Goal: Browse casually: Explore the website without a specific task or goal

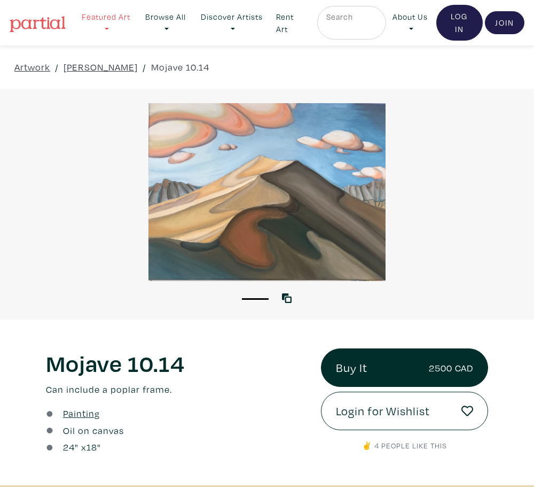
click at [115, 16] on link "Featured Art" at bounding box center [105, 23] width 61 height 34
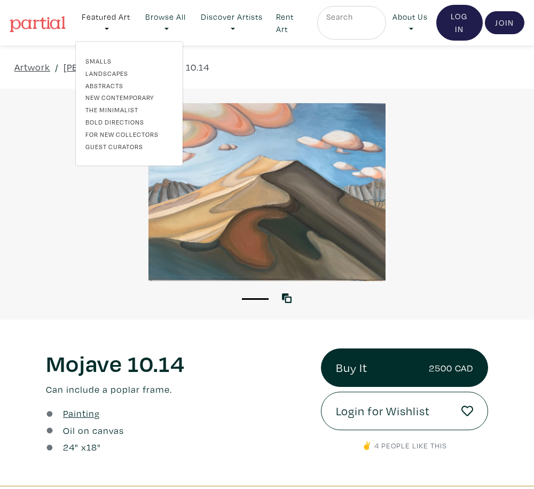
click at [111, 74] on link "Landscapes" at bounding box center [129, 73] width 88 height 10
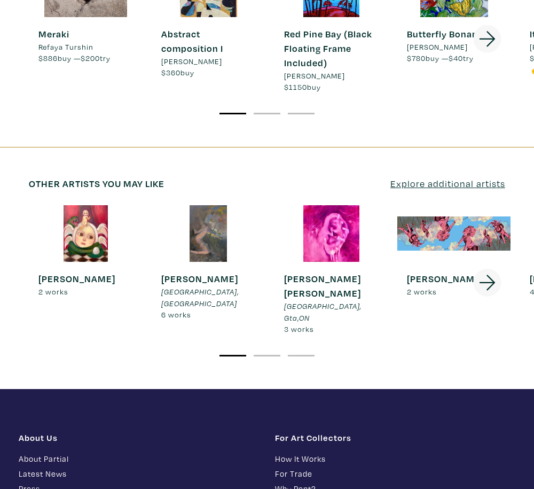
scroll to position [2241, 0]
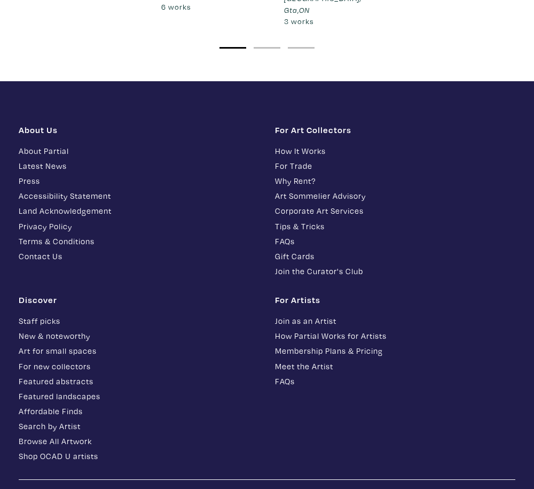
click at [40, 160] on link "Latest News" at bounding box center [139, 166] width 240 height 12
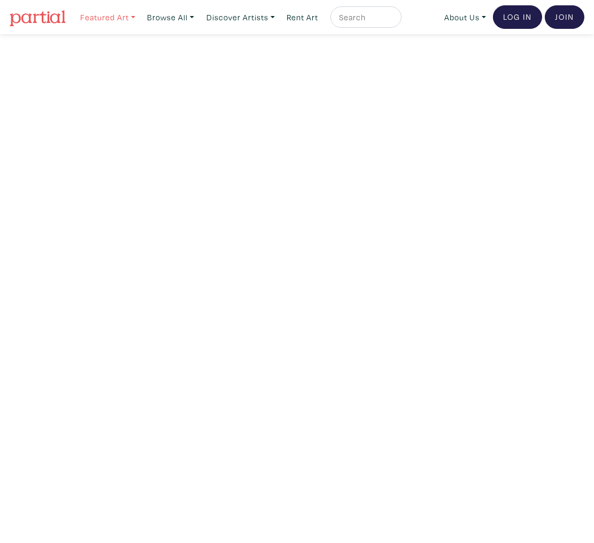
click at [113, 14] on link "Featured Art" at bounding box center [107, 17] width 65 height 22
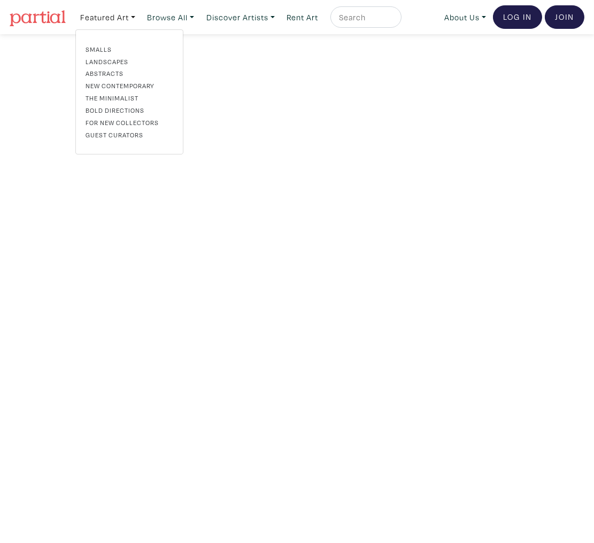
click at [113, 76] on link "Abstracts" at bounding box center [129, 73] width 88 height 10
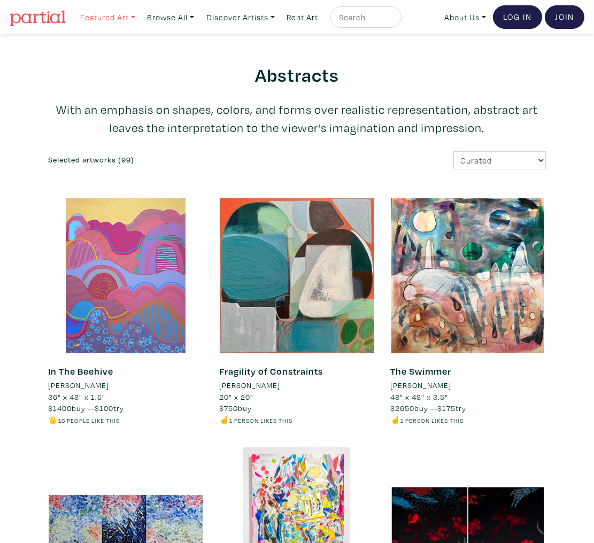
click at [130, 16] on link "Featured Art" at bounding box center [107, 17] width 65 height 22
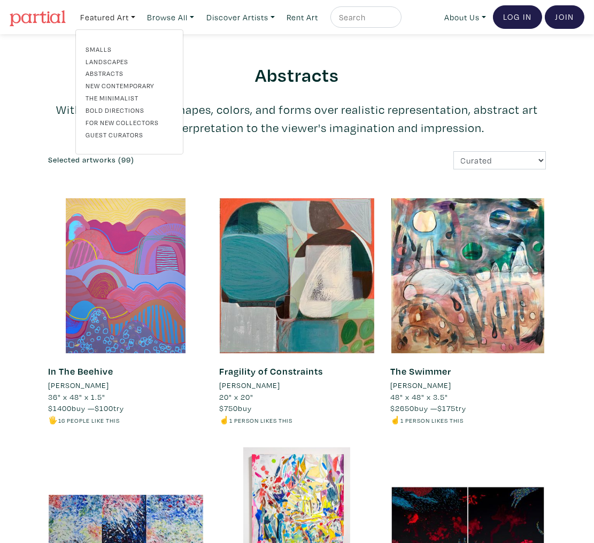
click at [117, 60] on link "Landscapes" at bounding box center [129, 62] width 88 height 10
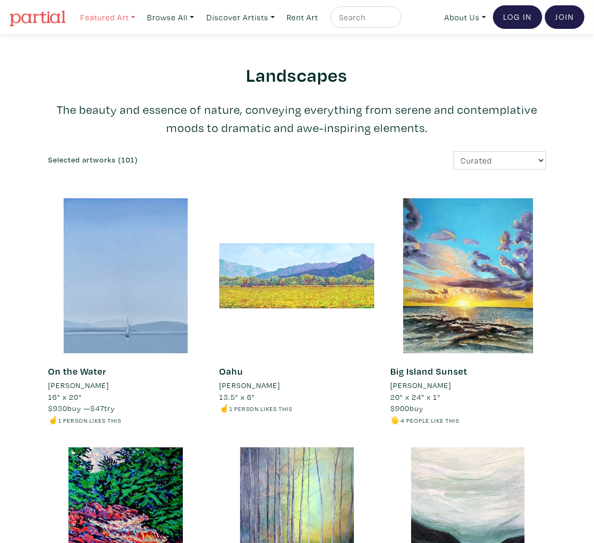
click at [118, 16] on link "Featured Art" at bounding box center [107, 17] width 65 height 22
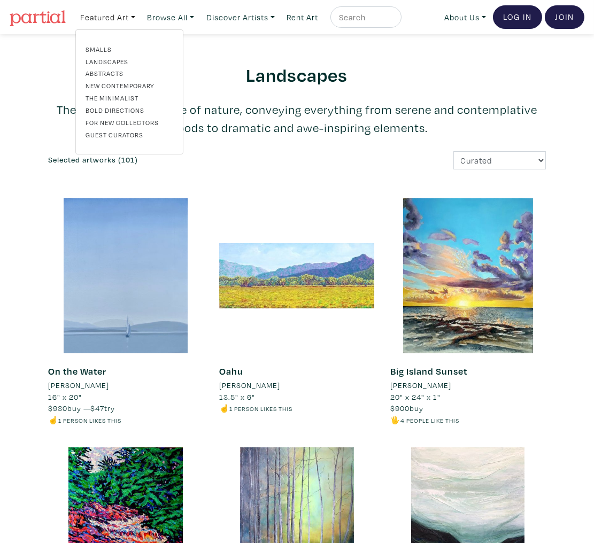
click at [112, 93] on link "The Minimalist" at bounding box center [129, 98] width 88 height 10
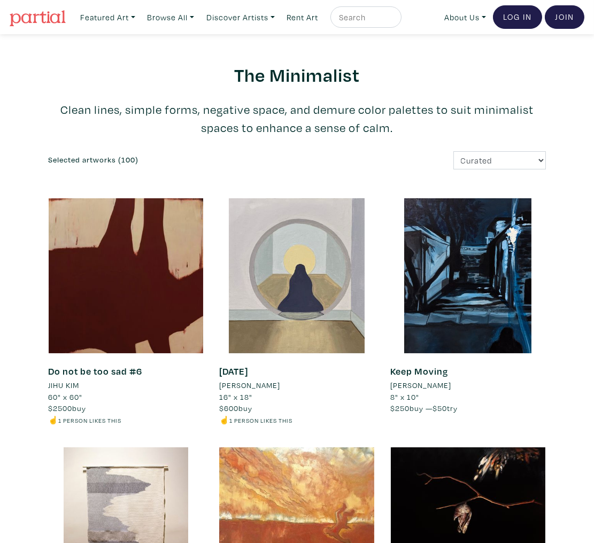
click at [52, 19] on img at bounding box center [38, 18] width 56 height 16
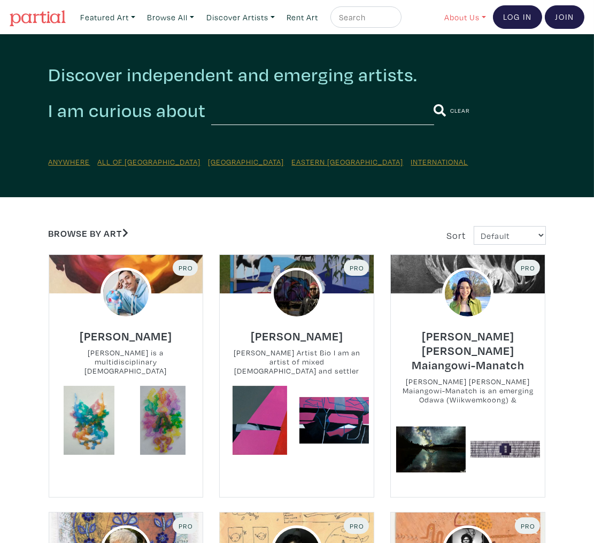
click at [459, 13] on link "About Us" at bounding box center [464, 17] width 51 height 22
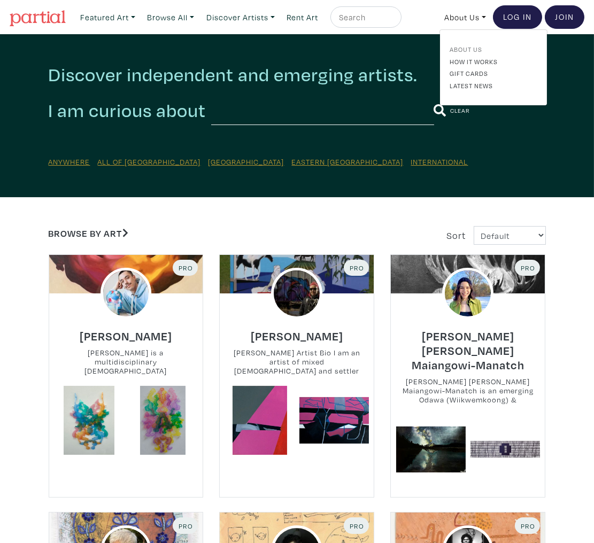
click at [462, 45] on link "About Us" at bounding box center [493, 49] width 88 height 10
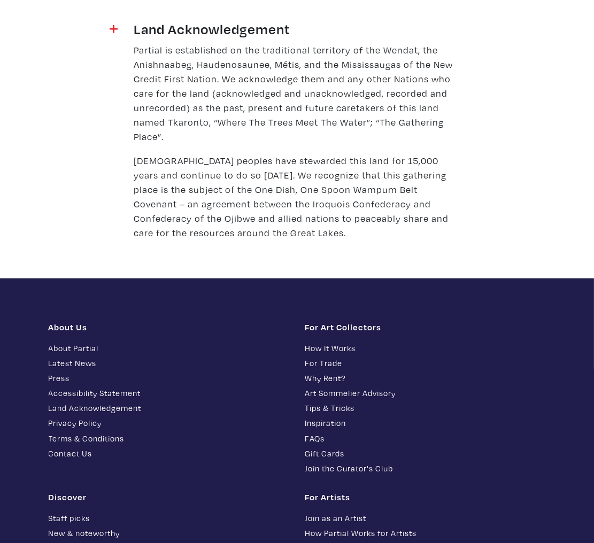
scroll to position [1590, 0]
